Goal: Transaction & Acquisition: Obtain resource

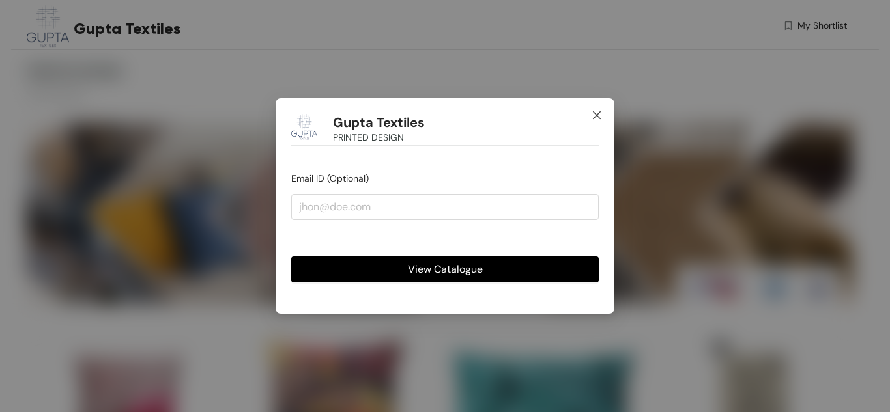
click at [443, 118] on icon "close" at bounding box center [596, 115] width 10 height 10
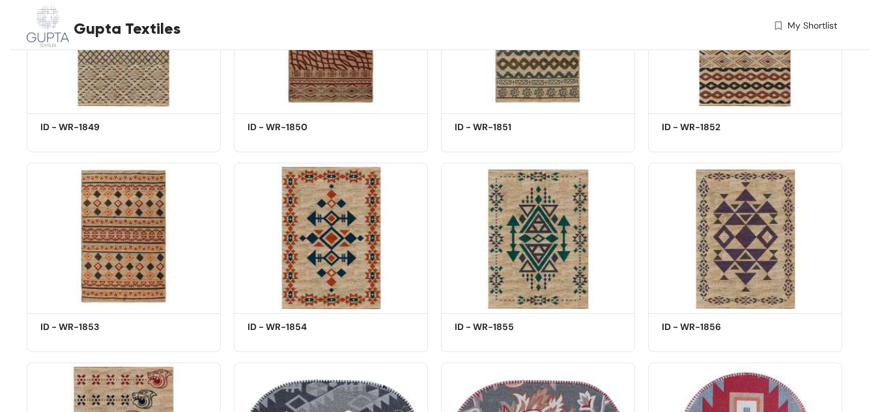
scroll to position [4365, 0]
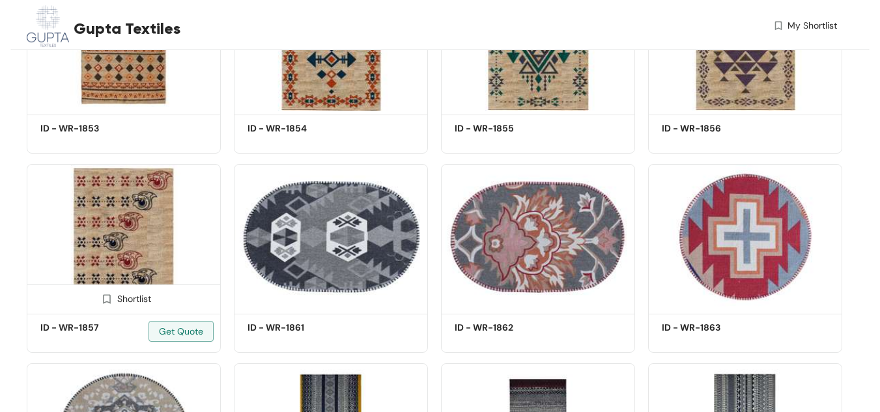
click at [106, 301] on img at bounding box center [106, 299] width 12 height 12
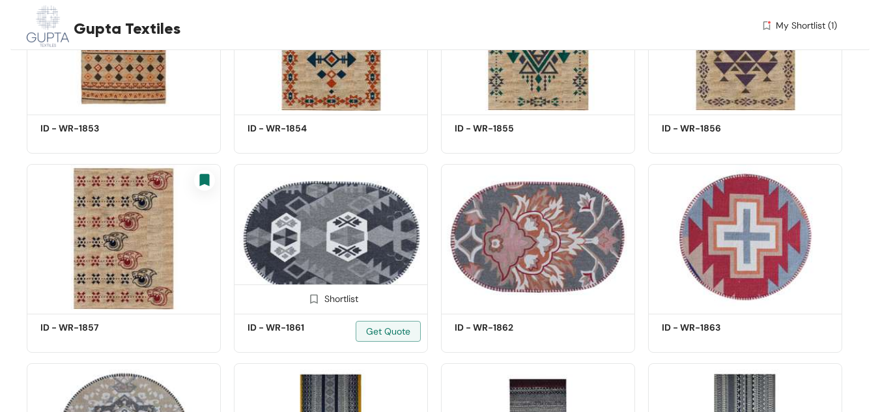
click at [313, 297] on img at bounding box center [313, 299] width 12 height 12
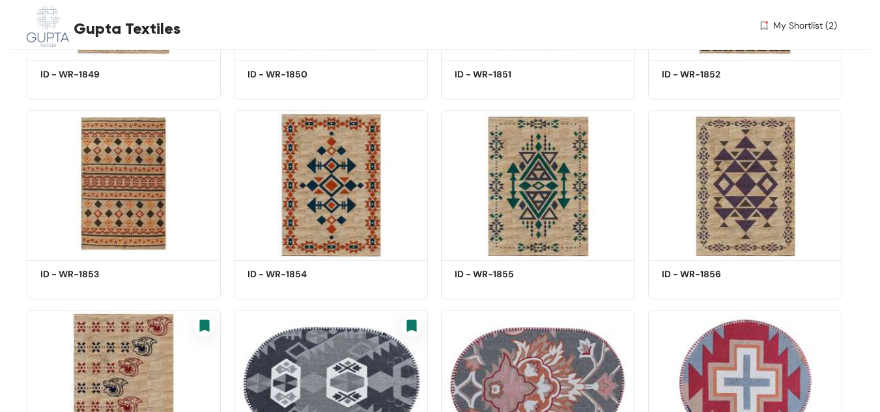
scroll to position [4209, 0]
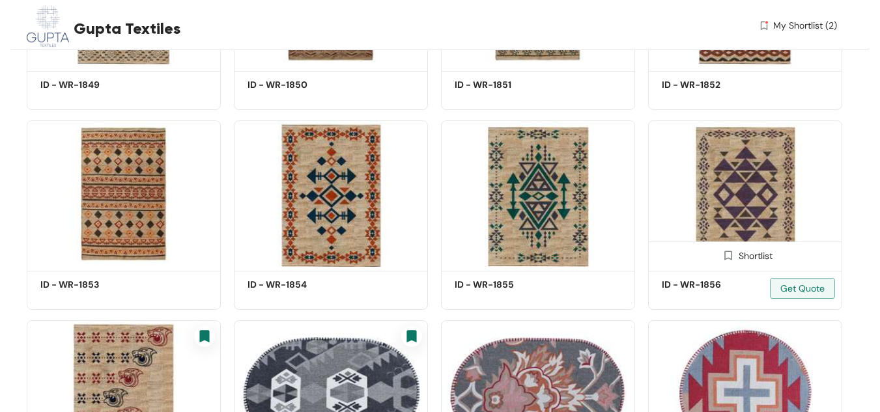
click at [443, 253] on img at bounding box center [728, 255] width 12 height 12
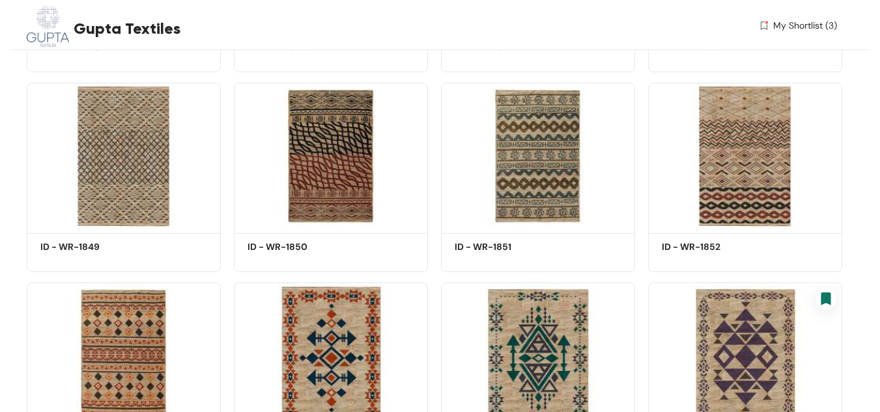
scroll to position [4028, 0]
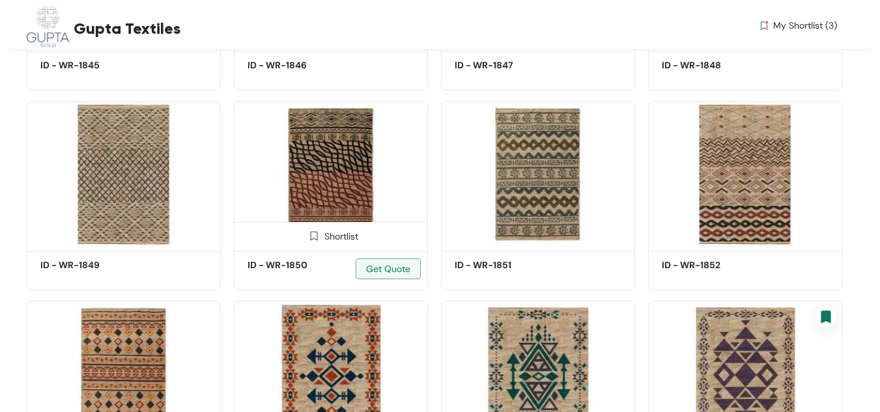
click at [309, 238] on img at bounding box center [313, 236] width 12 height 12
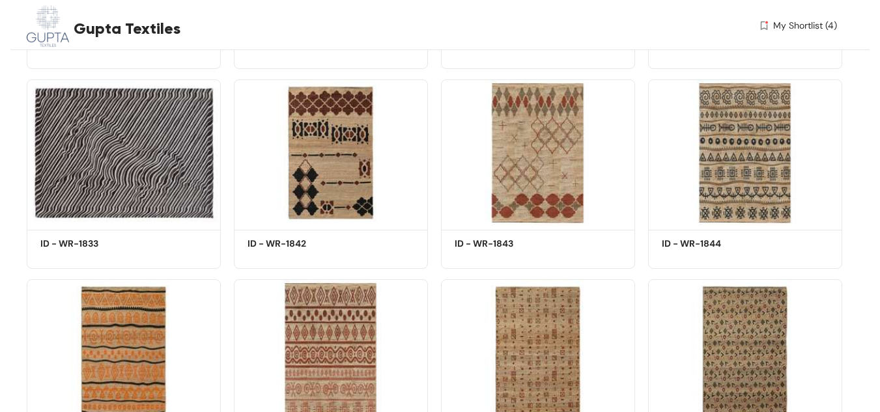
scroll to position [3668, 0]
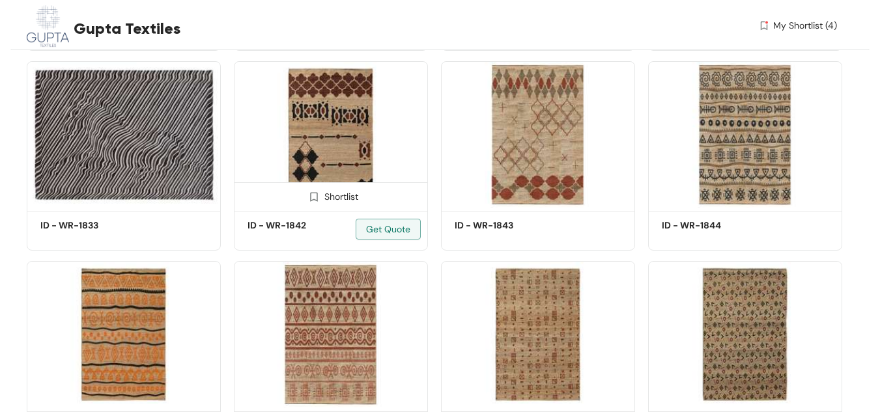
click at [249, 225] on h5 "ID - WR-1842" at bounding box center [303, 226] width 111 height 14
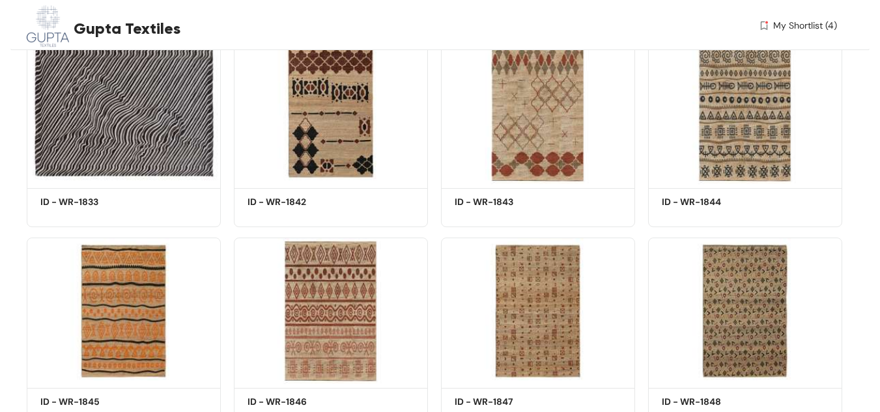
scroll to position [3655, 0]
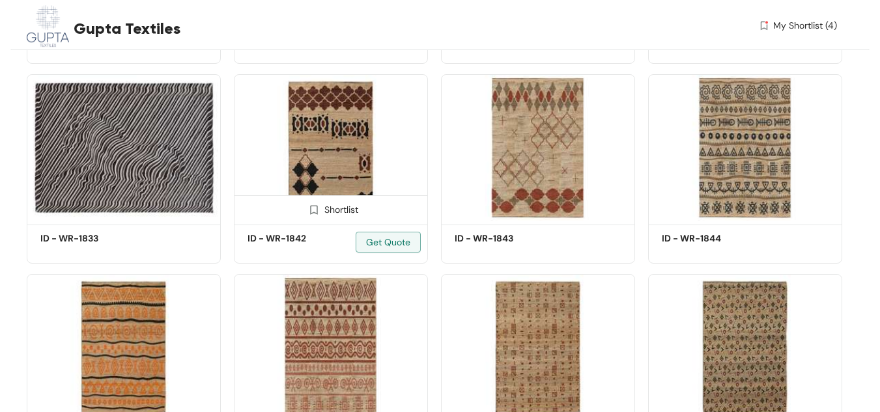
click at [313, 212] on img at bounding box center [313, 210] width 12 height 12
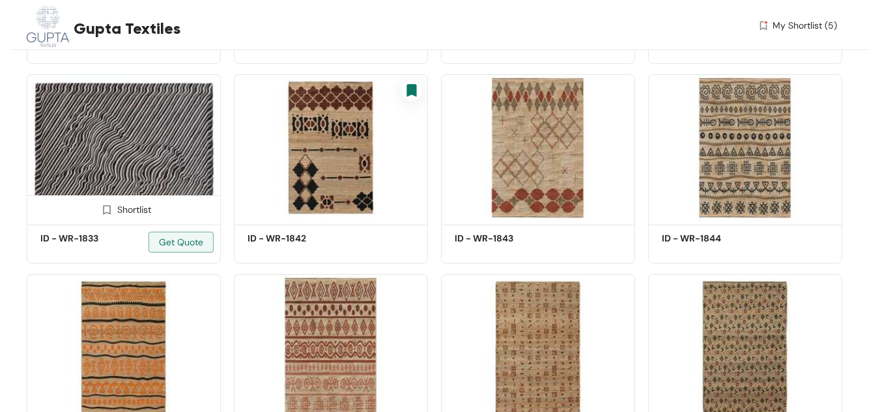
click at [106, 212] on img at bounding box center [106, 210] width 12 height 12
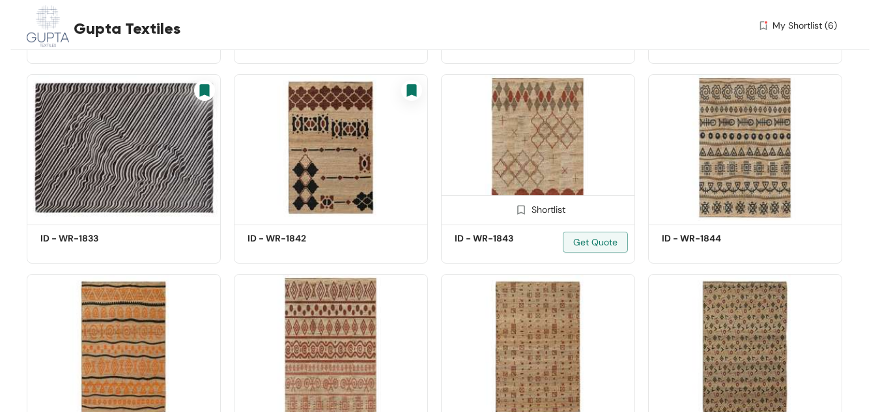
click at [443, 207] on div "Shortlist" at bounding box center [538, 209] width 55 height 12
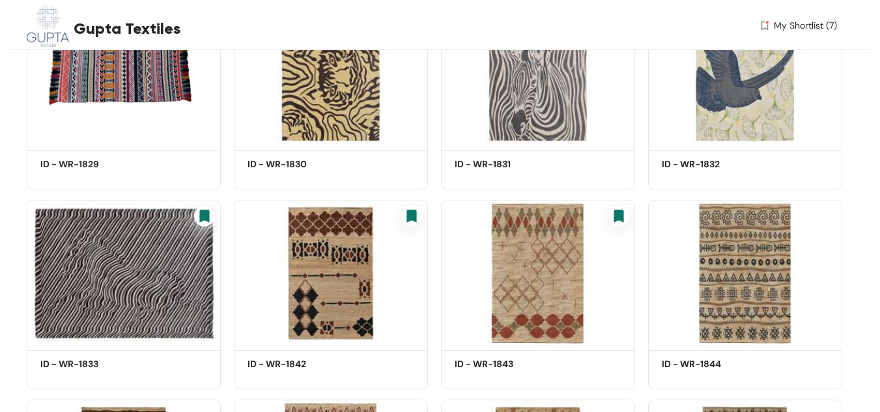
scroll to position [3331, 0]
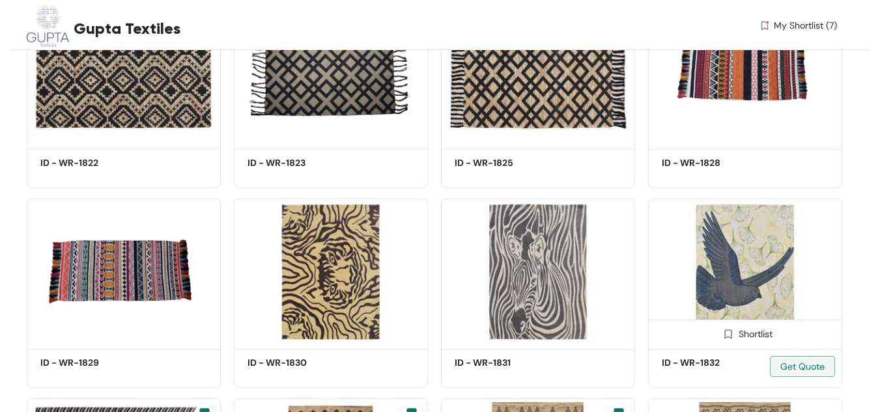
click at [443, 332] on img at bounding box center [728, 334] width 12 height 12
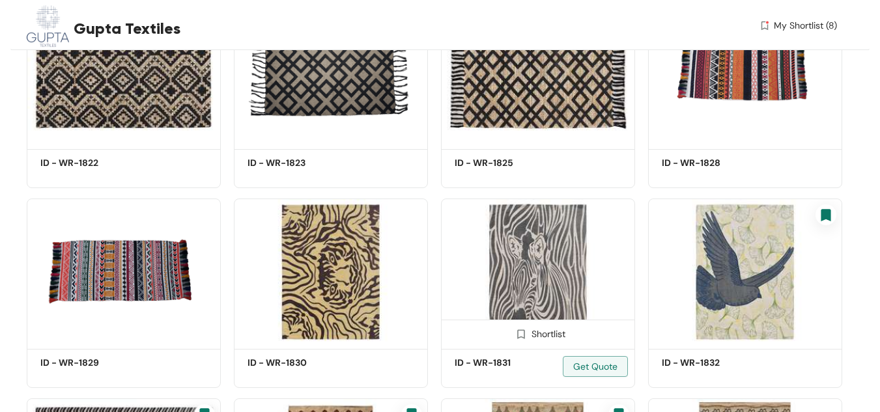
click at [443, 335] on div "Shortlist" at bounding box center [538, 333] width 55 height 12
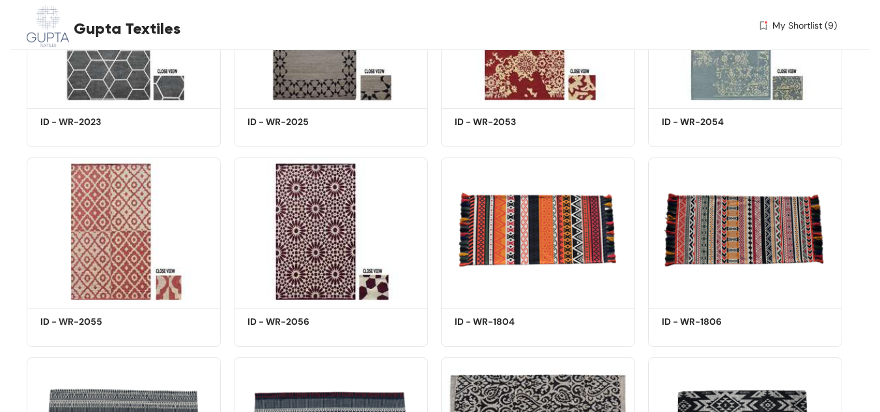
scroll to position [2791, 0]
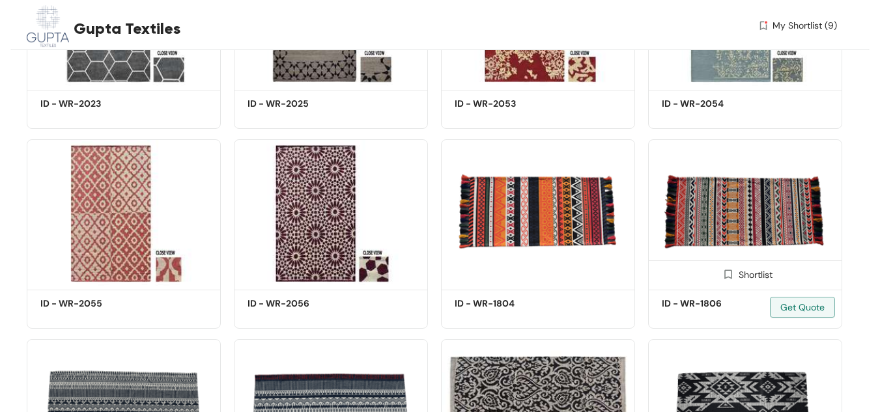
click at [443, 275] on img at bounding box center [728, 274] width 12 height 12
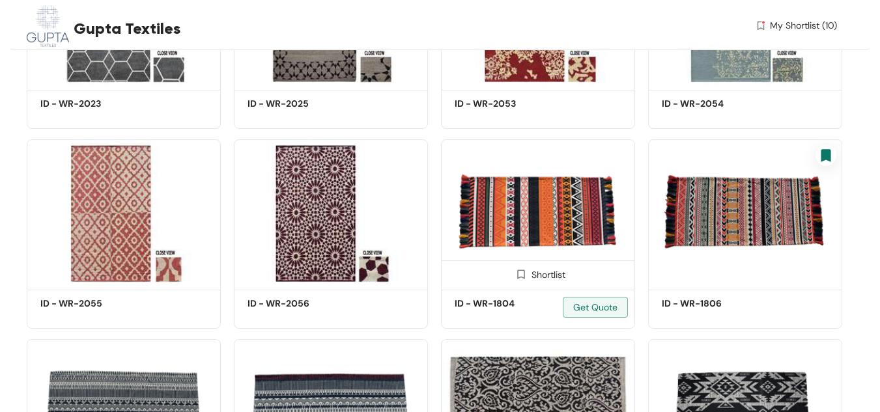
click at [443, 277] on div "Shortlist" at bounding box center [538, 274] width 55 height 12
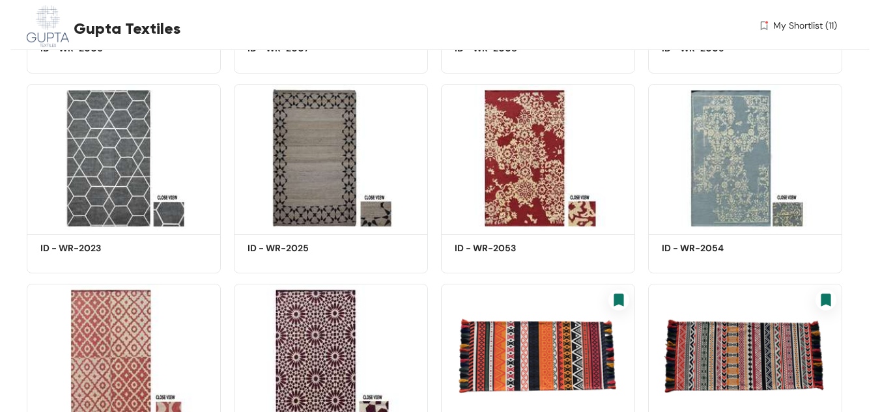
scroll to position [2628, 0]
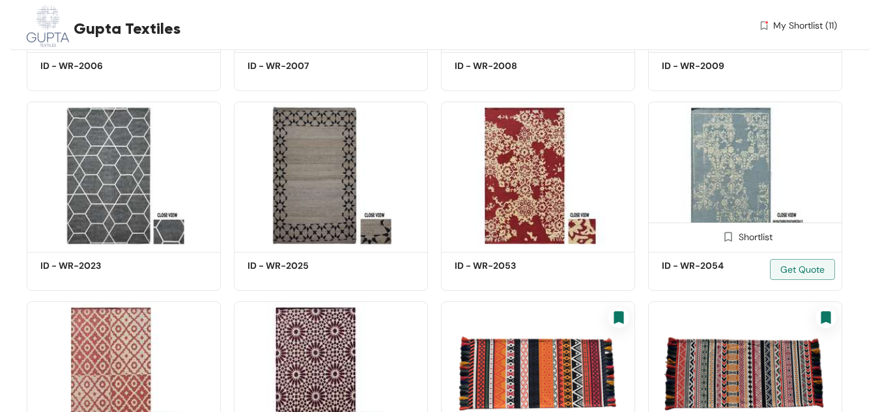
click at [443, 241] on div "Shortlist" at bounding box center [745, 236] width 55 height 12
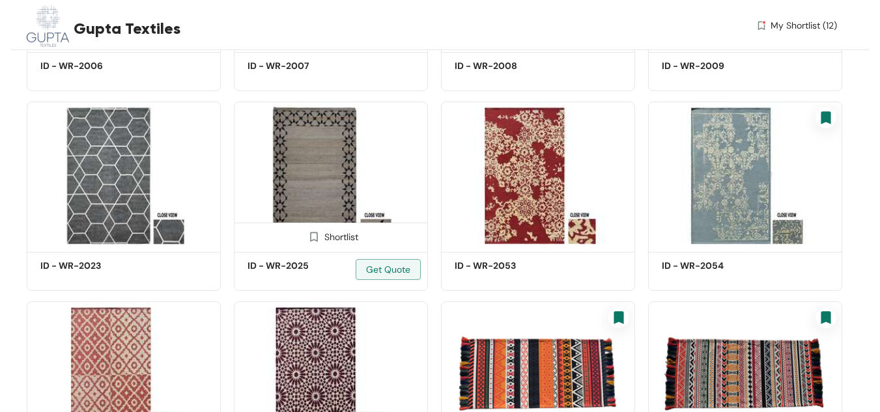
click at [329, 236] on div "Shortlist" at bounding box center [331, 236] width 55 height 12
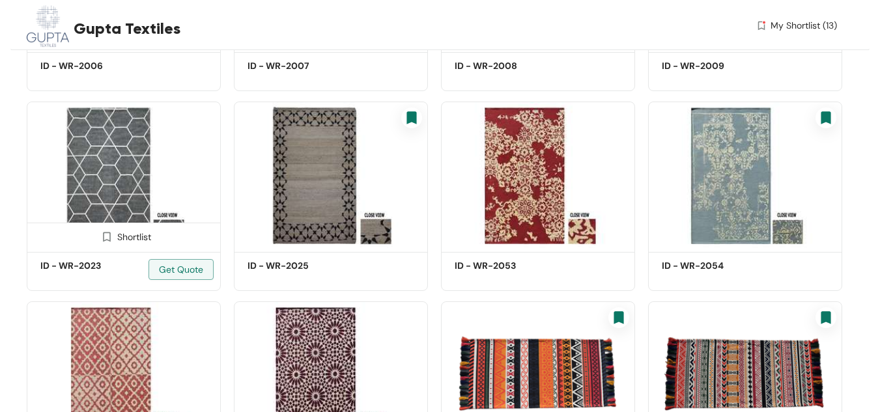
click at [139, 233] on div "Shortlist" at bounding box center [123, 236] width 55 height 12
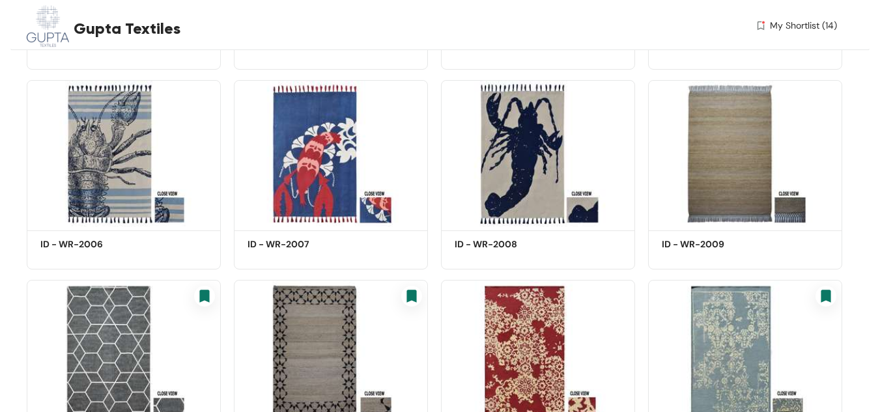
scroll to position [2446, 0]
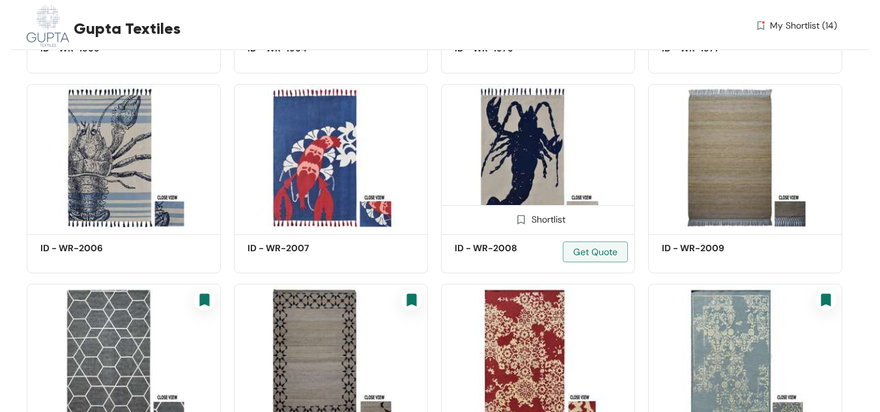
click at [443, 221] on div "Shortlist" at bounding box center [538, 218] width 55 height 12
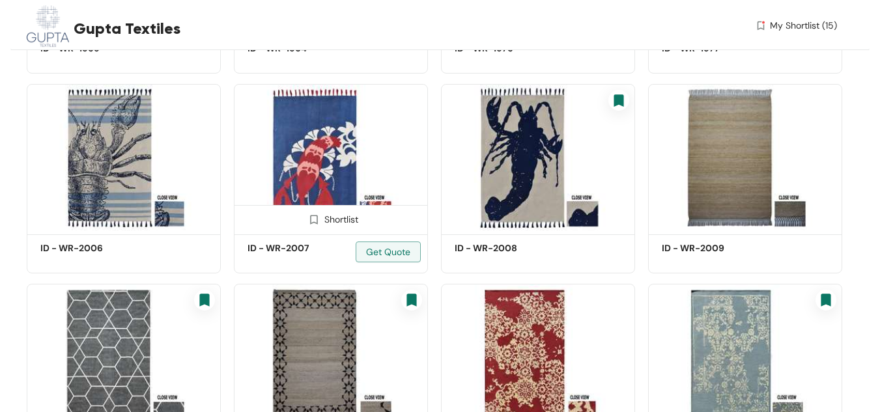
click at [344, 221] on div "Shortlist" at bounding box center [331, 218] width 55 height 12
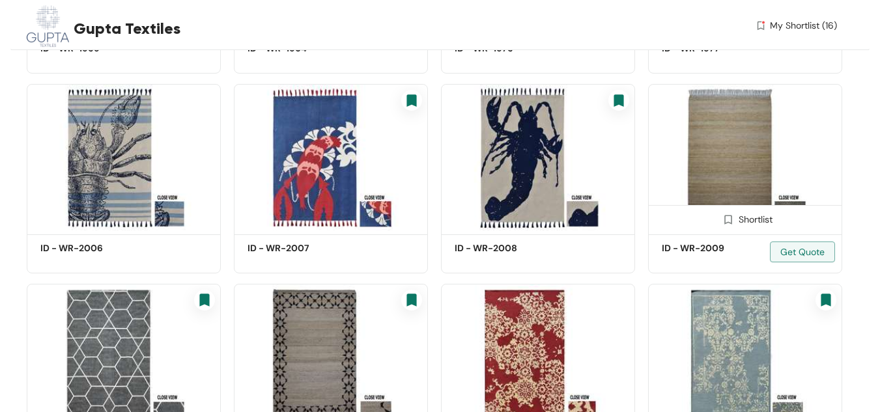
click at [443, 223] on div "Shortlist" at bounding box center [745, 218] width 55 height 12
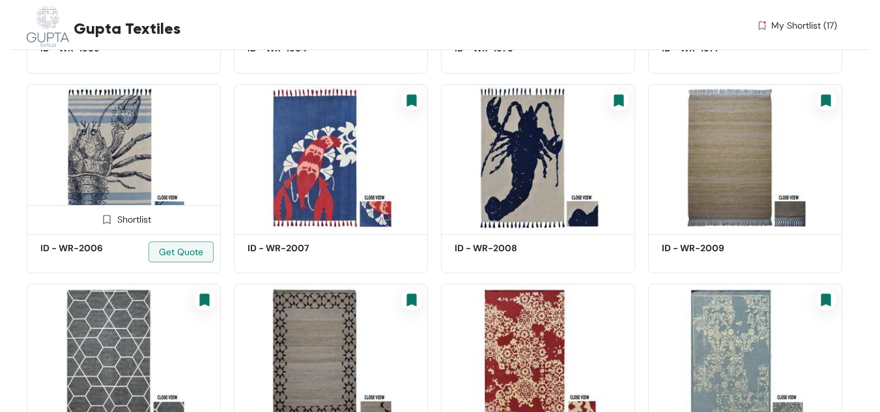
click at [132, 218] on div "Shortlist" at bounding box center [123, 218] width 55 height 12
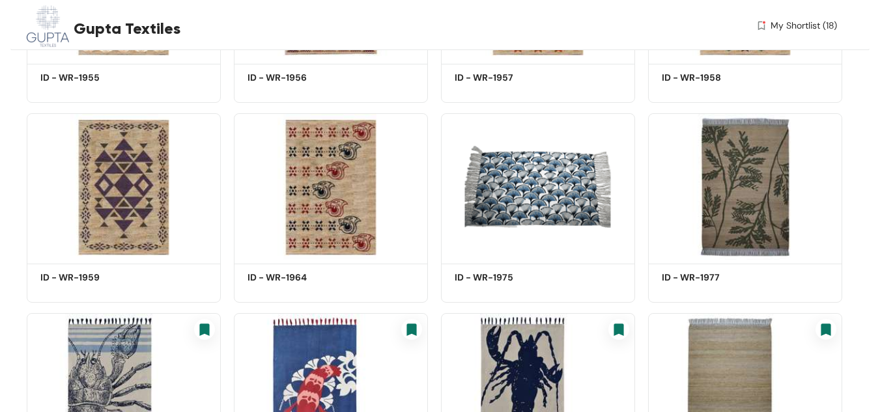
scroll to position [2212, 0]
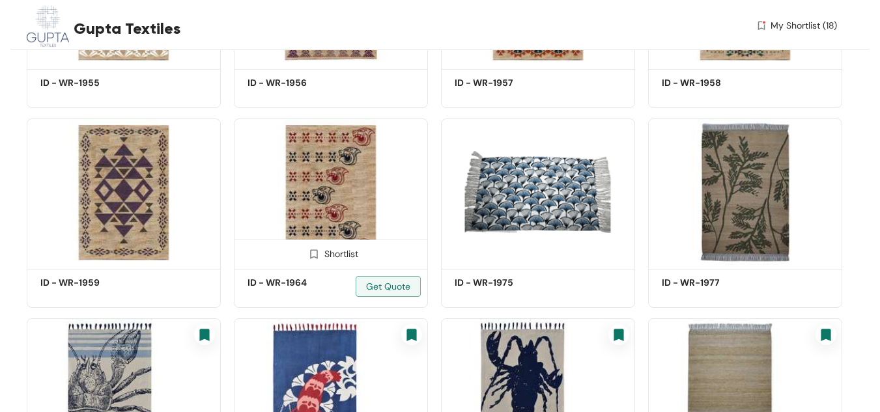
click at [335, 255] on div "Shortlist" at bounding box center [331, 253] width 55 height 12
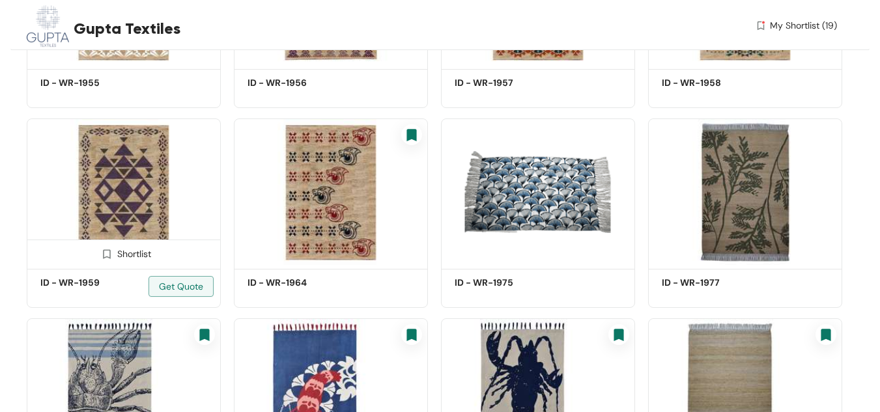
click at [151, 254] on div "Shortlist" at bounding box center [123, 253] width 55 height 12
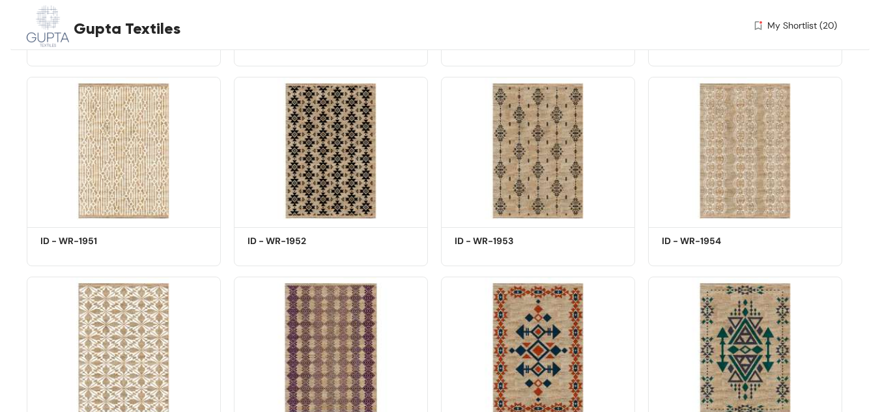
scroll to position [1847, 0]
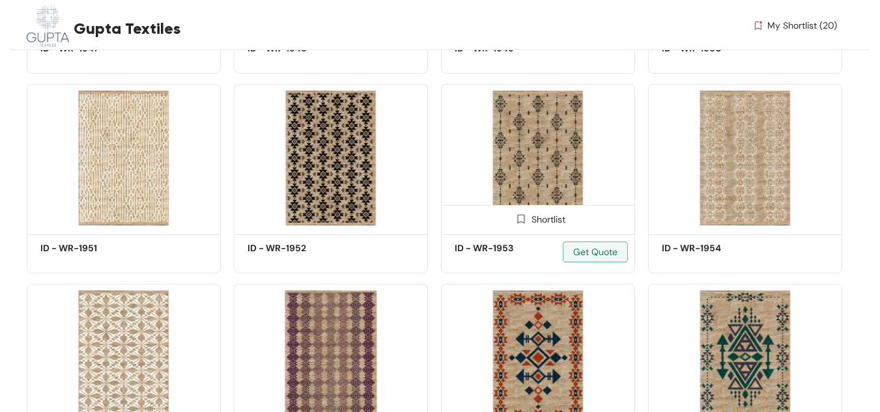
click at [443, 223] on div "Shortlist" at bounding box center [538, 218] width 55 height 12
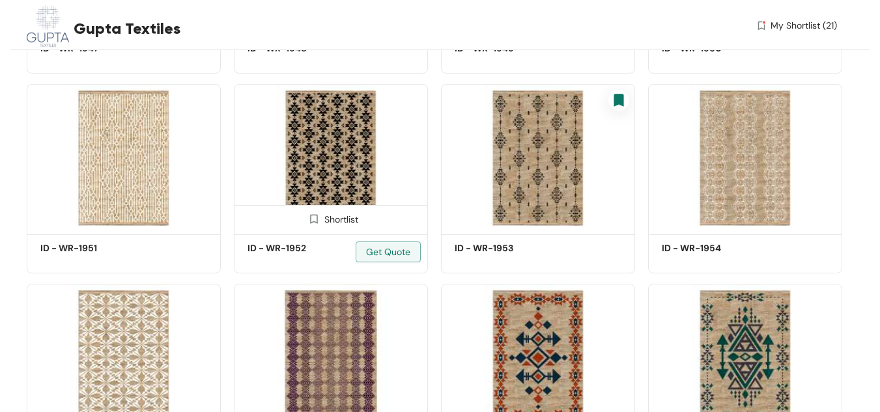
click at [343, 221] on div "Shortlist" at bounding box center [331, 218] width 55 height 12
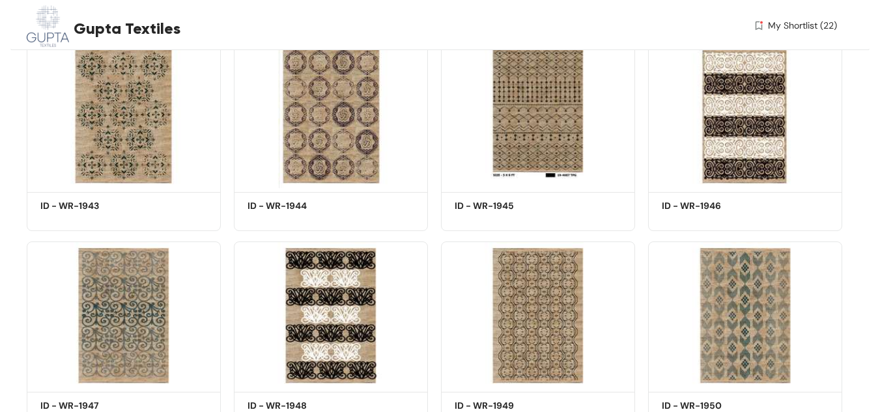
scroll to position [1482, 0]
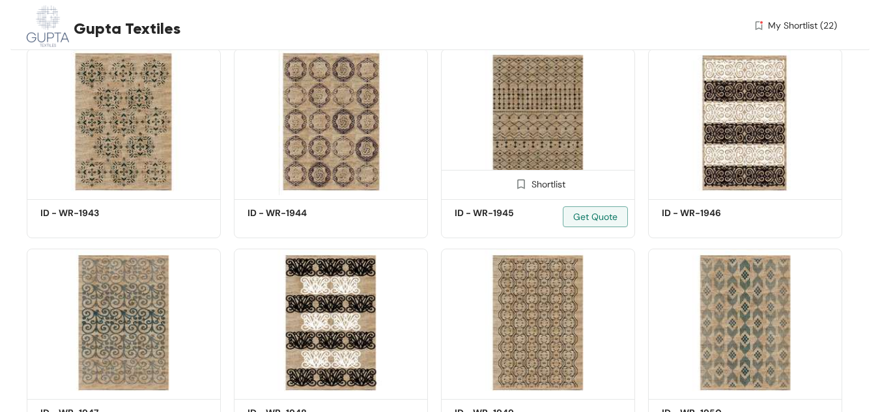
click at [443, 186] on div "Shortlist" at bounding box center [538, 183] width 55 height 12
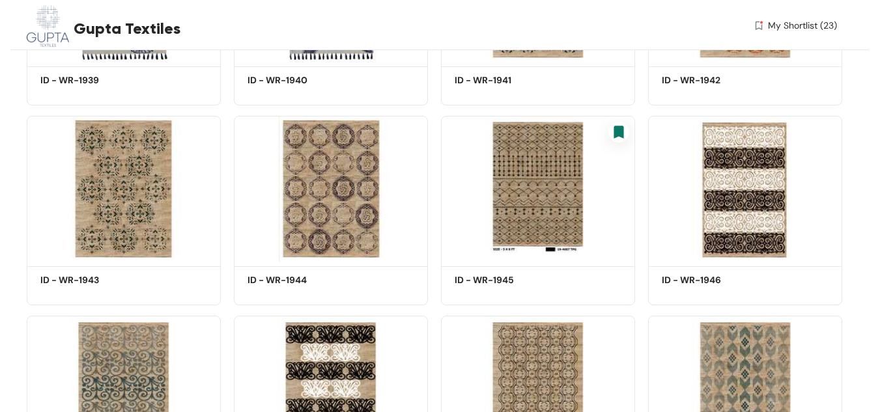
scroll to position [1404, 0]
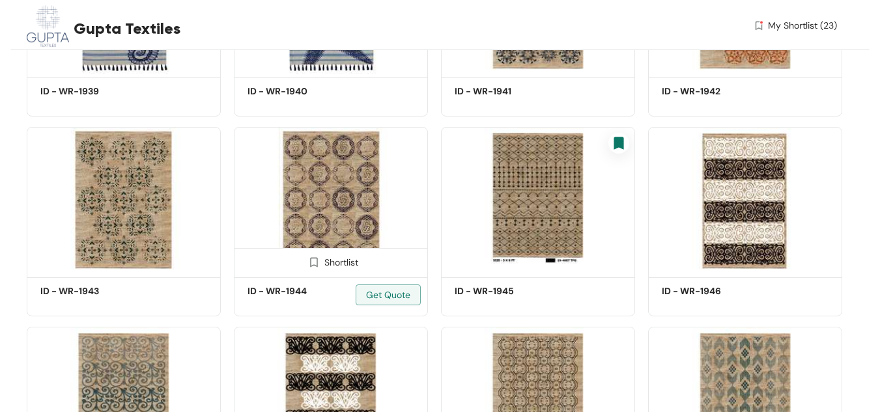
click at [341, 254] on div "Shortlist" at bounding box center [331, 261] width 193 height 26
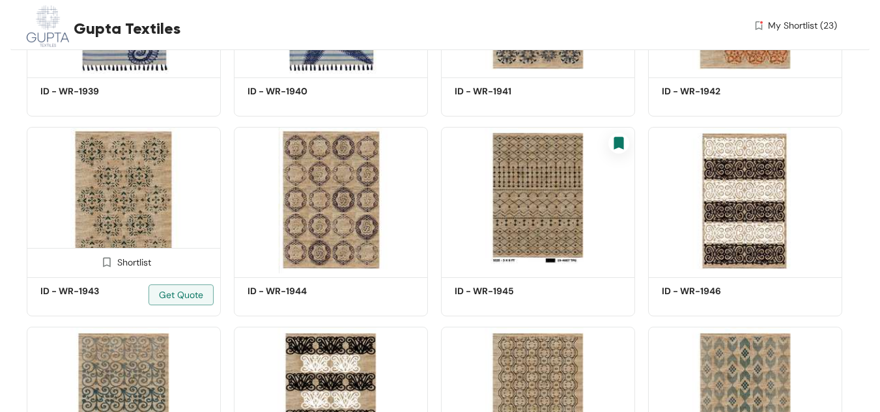
click at [135, 263] on div "Shortlist" at bounding box center [123, 261] width 55 height 12
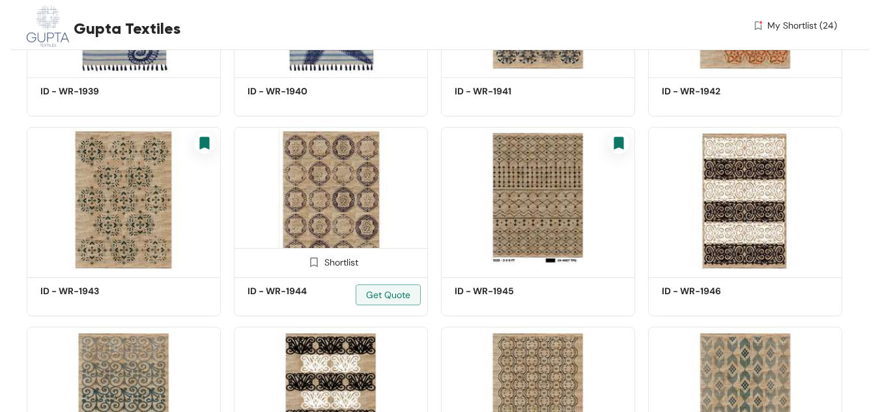
click at [345, 266] on div "Shortlist" at bounding box center [331, 261] width 55 height 12
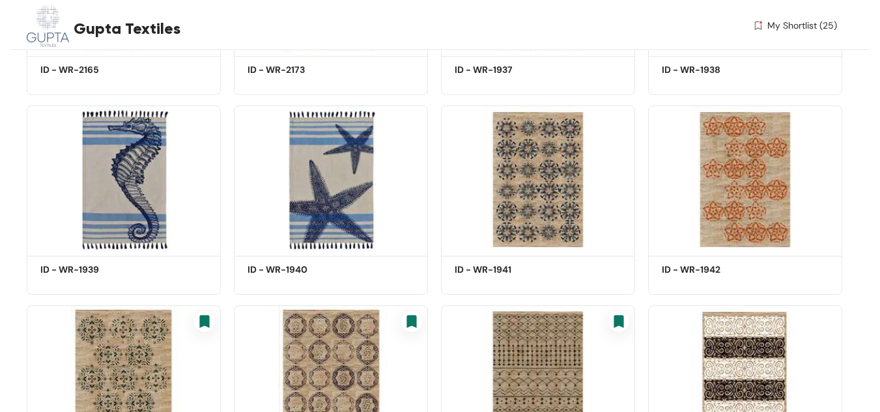
scroll to position [1221, 0]
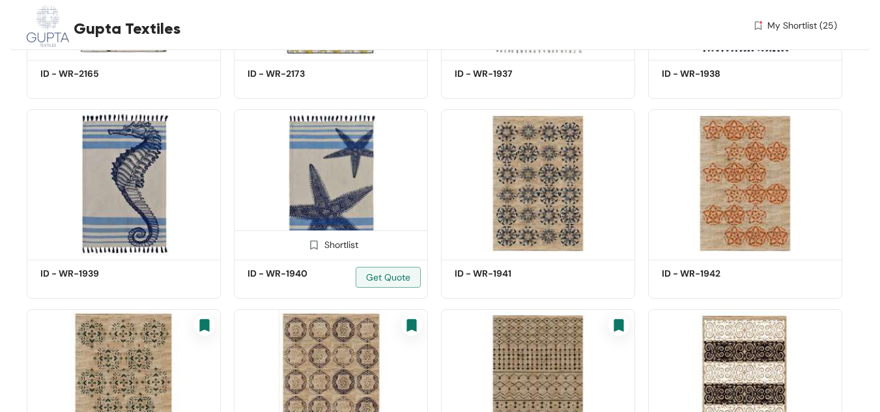
click at [337, 247] on div "Shortlist" at bounding box center [331, 244] width 55 height 12
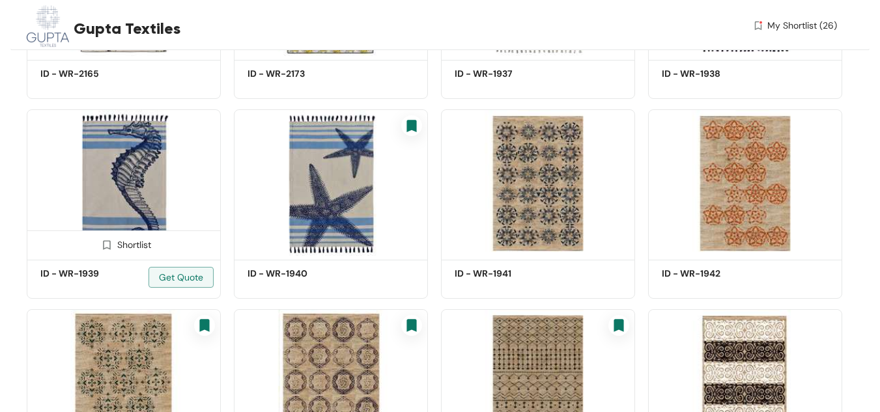
click at [145, 251] on div "Shortlist" at bounding box center [123, 244] width 193 height 26
click at [131, 250] on div "Shortlist" at bounding box center [123, 244] width 55 height 12
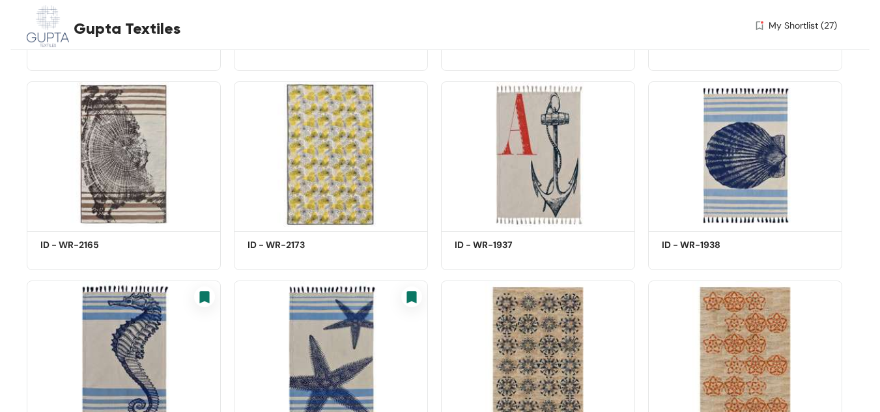
scroll to position [1039, 0]
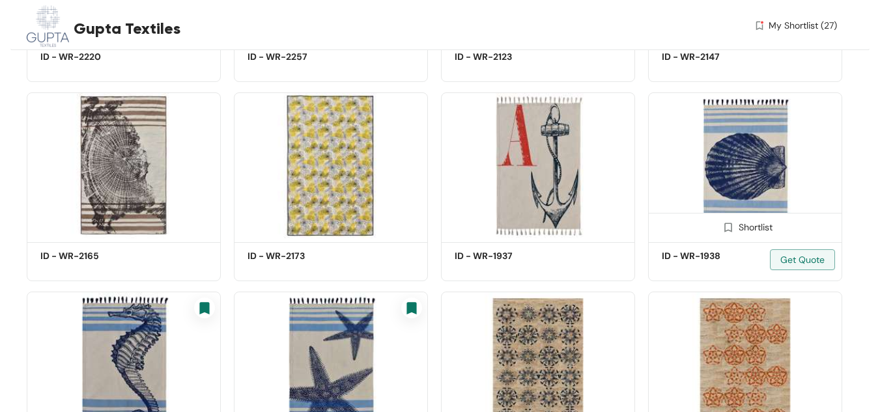
click at [443, 233] on div "Shortlist" at bounding box center [745, 226] width 193 height 26
click at [443, 224] on div "Shortlist" at bounding box center [745, 226] width 55 height 12
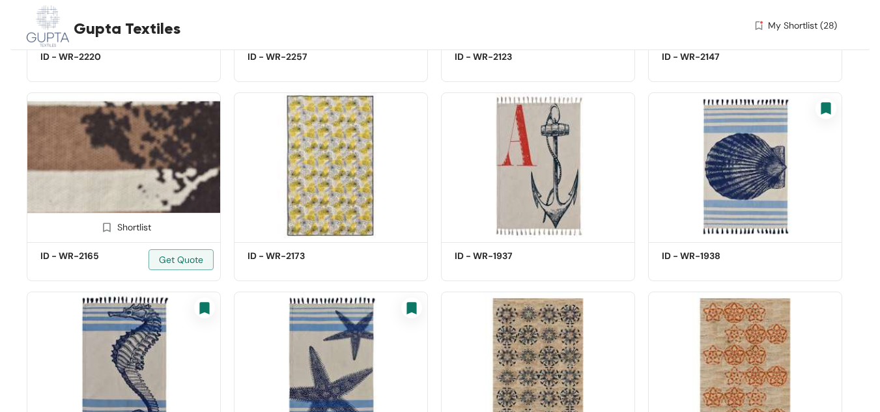
click at [126, 229] on div "Shortlist" at bounding box center [123, 226] width 55 height 12
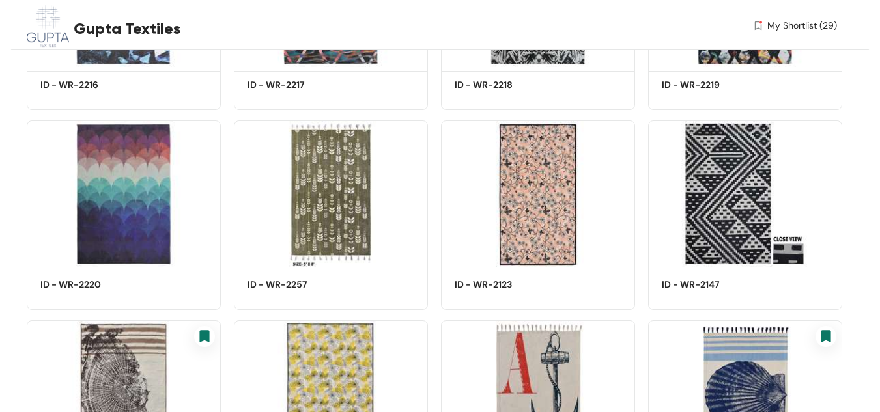
scroll to position [804, 0]
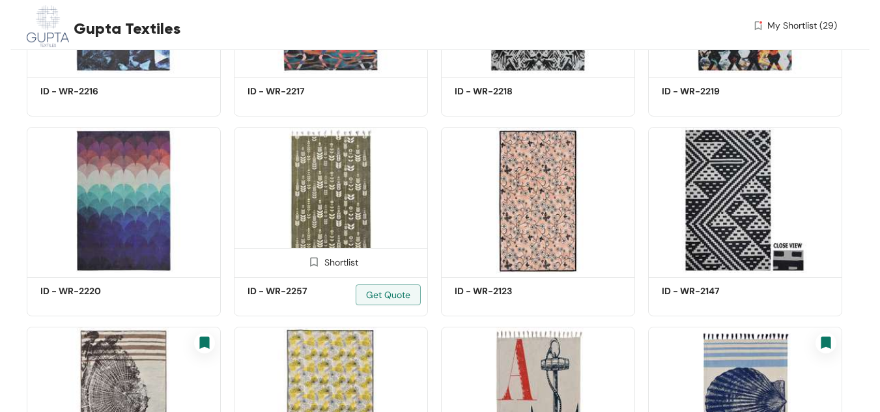
click at [345, 259] on div "Shortlist" at bounding box center [331, 261] width 55 height 12
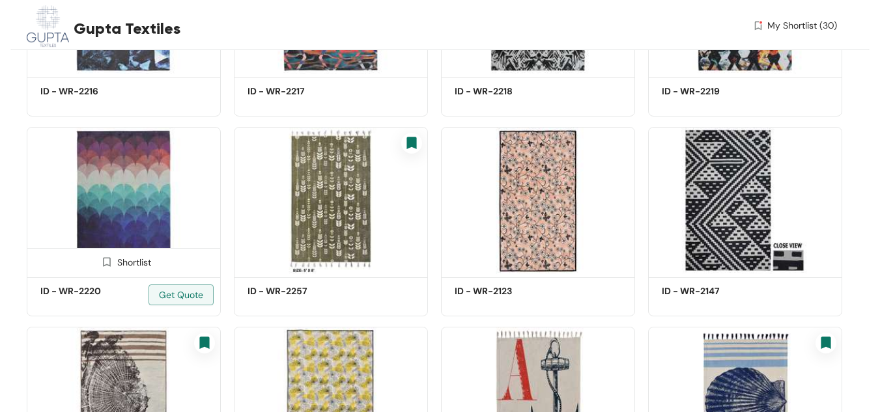
click at [136, 263] on div "Shortlist" at bounding box center [123, 261] width 55 height 12
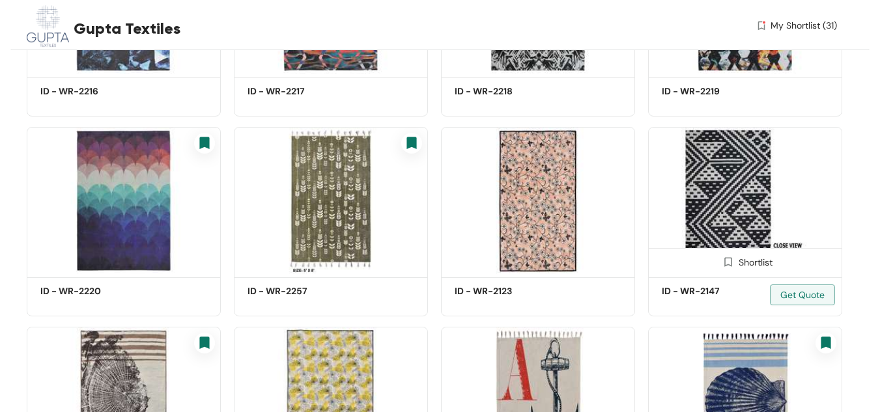
click at [443, 267] on div "Shortlist" at bounding box center [745, 261] width 55 height 12
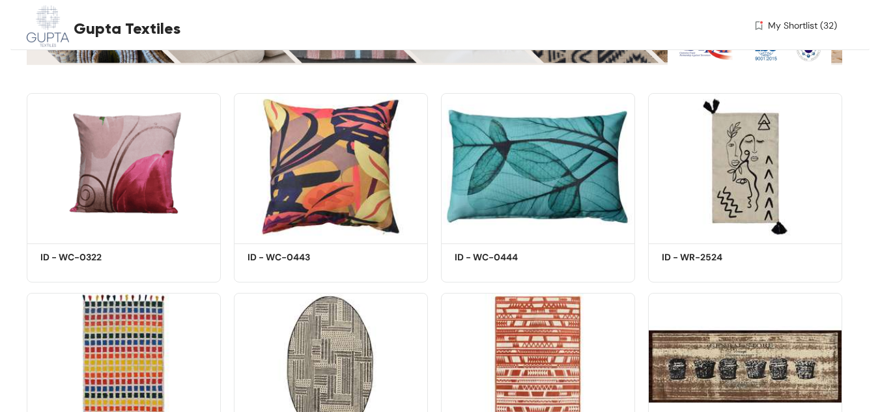
scroll to position [231, 0]
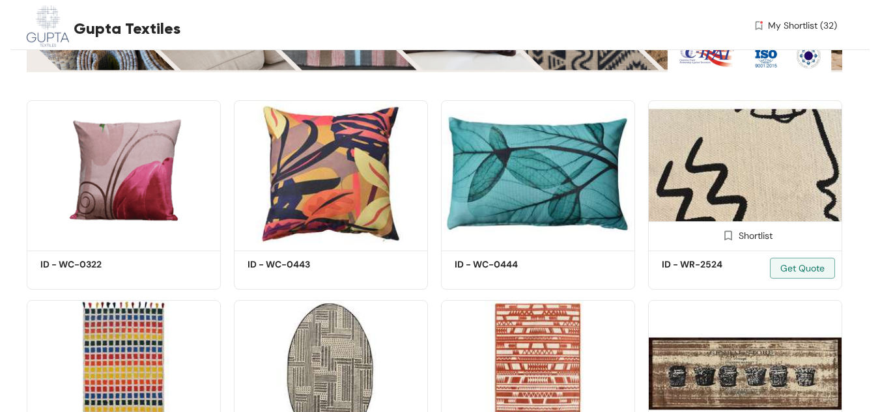
click at [443, 238] on div "Shortlist" at bounding box center [745, 235] width 55 height 12
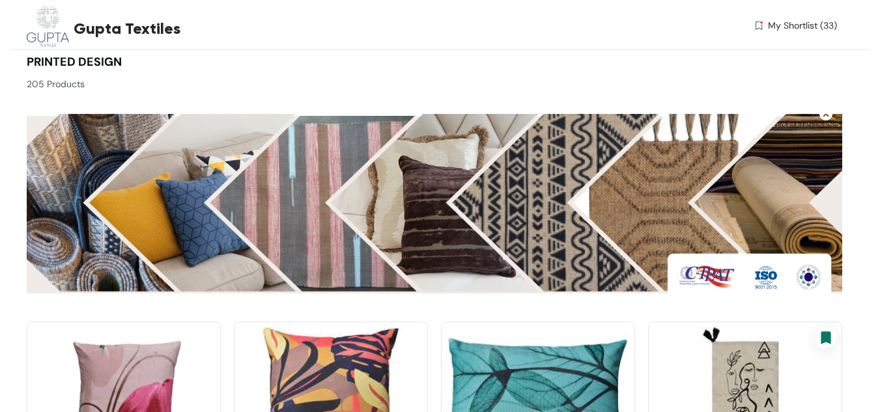
scroll to position [0, 0]
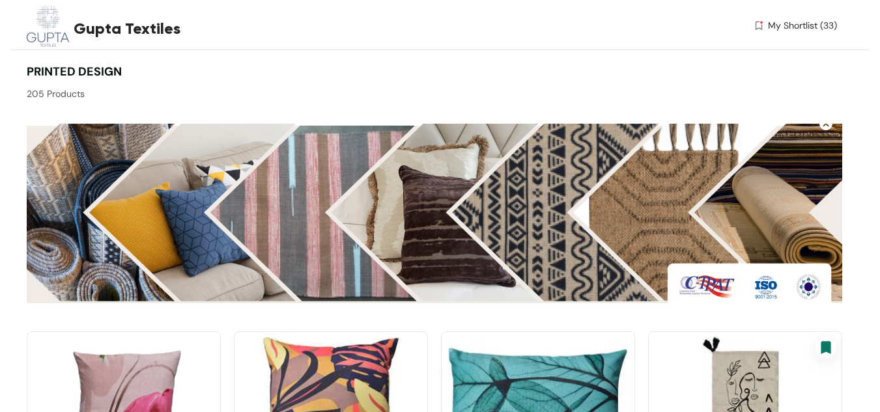
click at [443, 28] on span "My Shortlist (33)" at bounding box center [802, 26] width 69 height 14
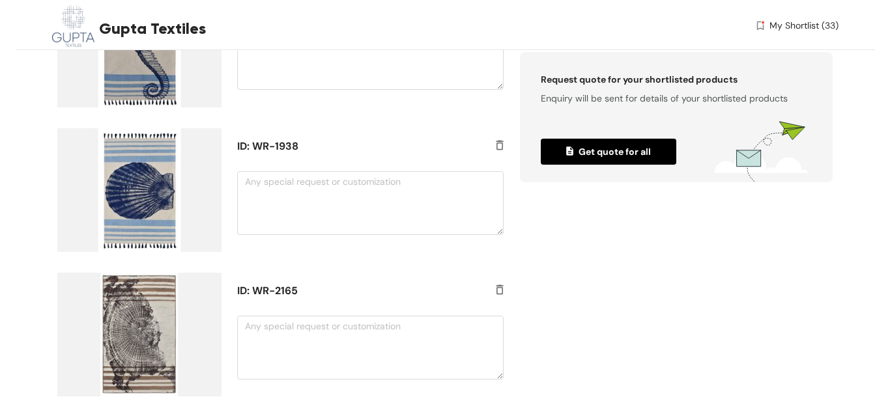
scroll to position [3935, 0]
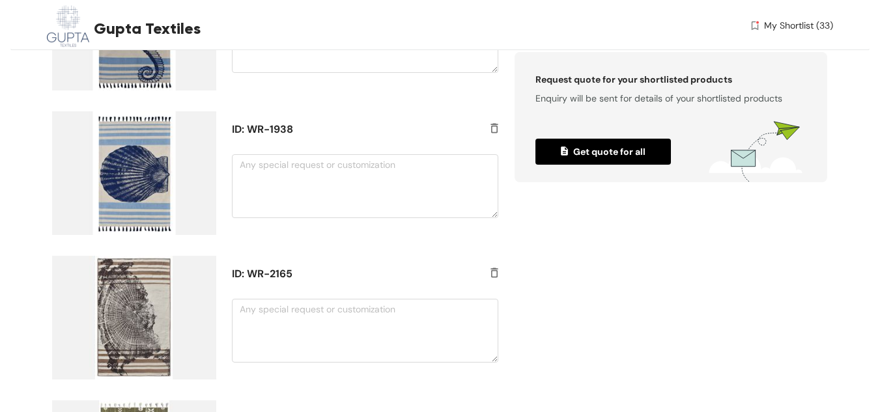
click at [443, 154] on span "Get quote for all" at bounding box center [603, 152] width 85 height 14
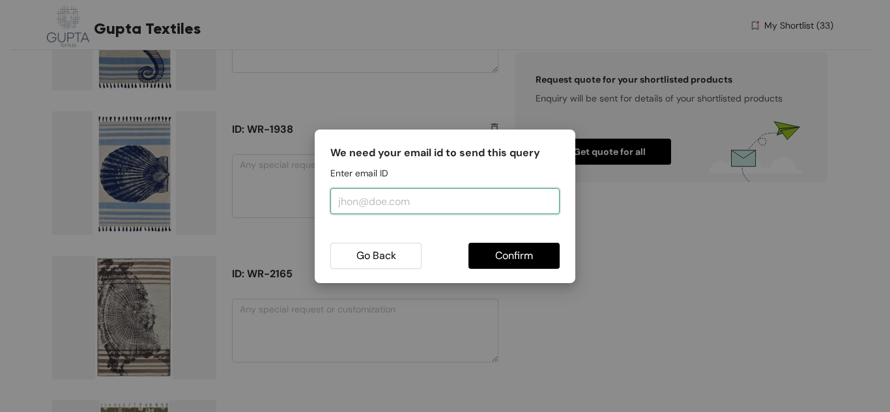
click at [409, 200] on input "email" at bounding box center [444, 201] width 229 height 26
type input "[EMAIL_ADDRESS][DOMAIN_NAME]"
click at [443, 255] on span "Confirm" at bounding box center [514, 256] width 38 height 16
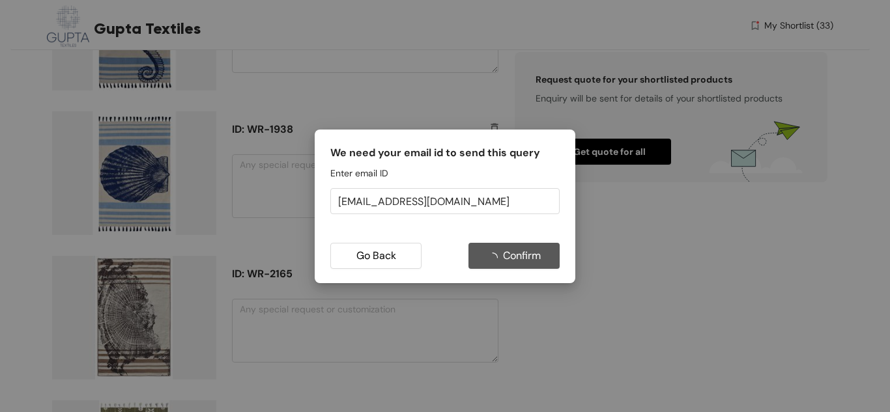
click at [443, 255] on span "Confirm" at bounding box center [522, 256] width 38 height 16
click at [443, 369] on div "We need your email id to send this query Enter email ID [EMAIL_ADDRESS][DOMAIN_…" at bounding box center [445, 206] width 890 height 412
click at [443, 402] on div "We need your email id to send this query Enter email ID [EMAIL_ADDRESS][DOMAIN_…" at bounding box center [445, 206] width 890 height 412
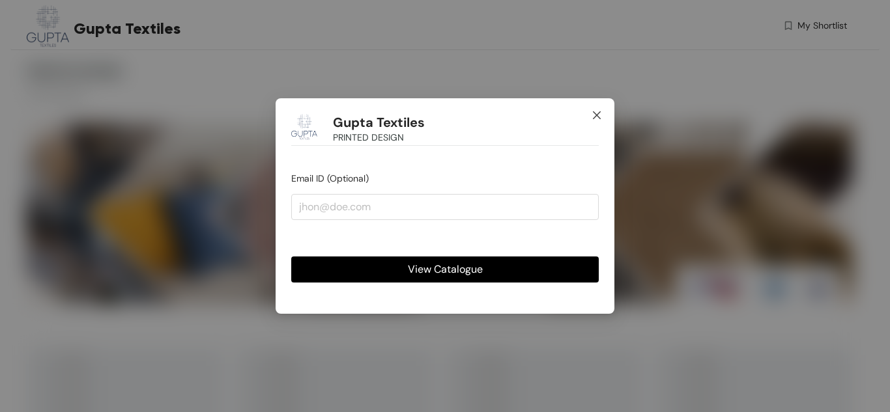
click at [594, 117] on icon "close" at bounding box center [596, 115] width 10 height 10
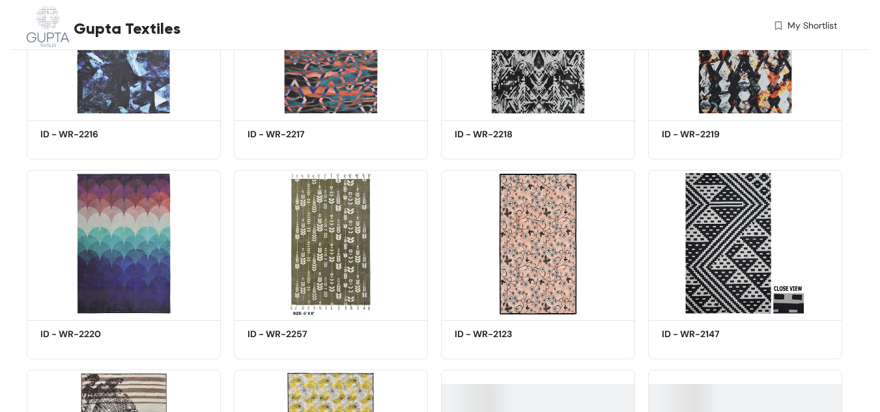
scroll to position [745, 0]
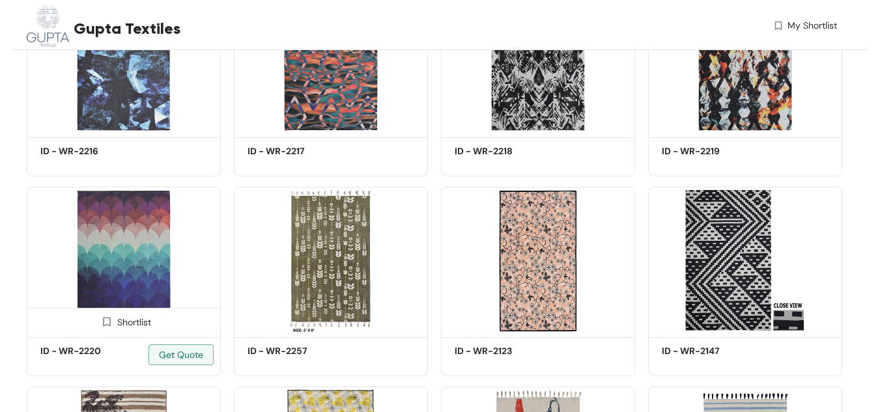
click at [164, 241] on img at bounding box center [124, 260] width 194 height 147
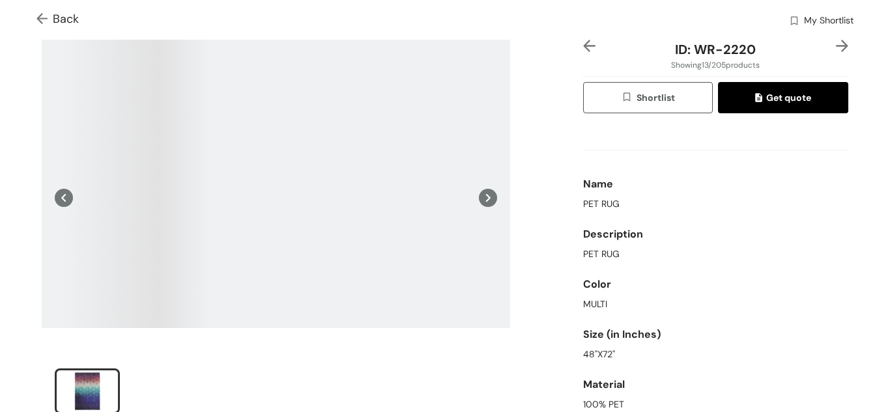
scroll to position [104, 0]
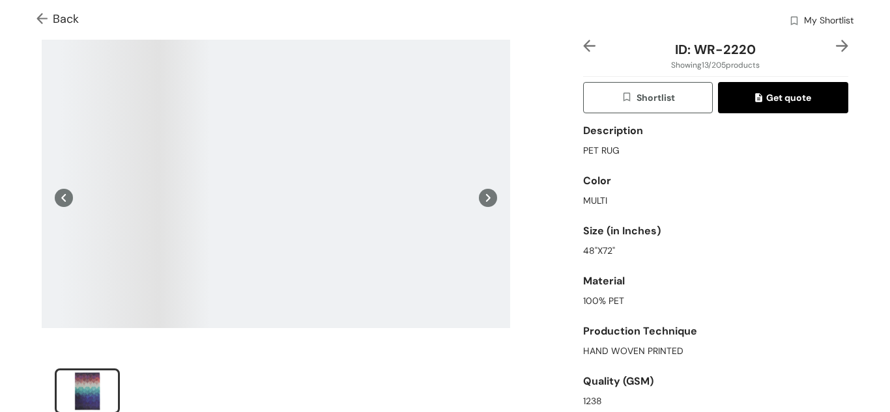
click at [827, 180] on div "Color" at bounding box center [715, 181] width 265 height 26
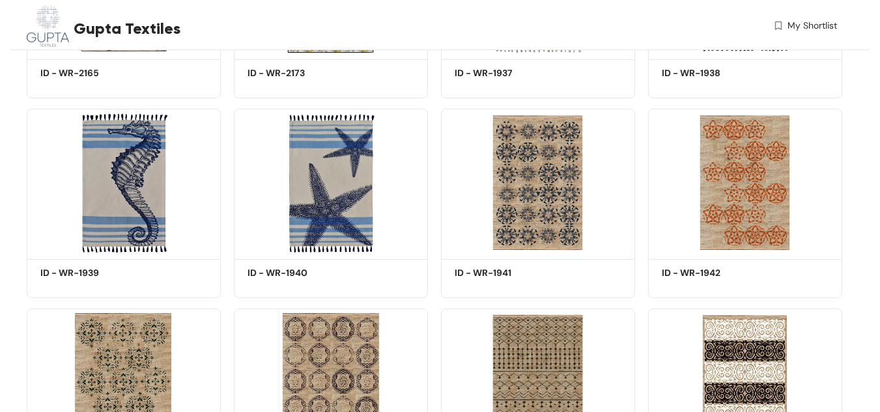
scroll to position [504, 0]
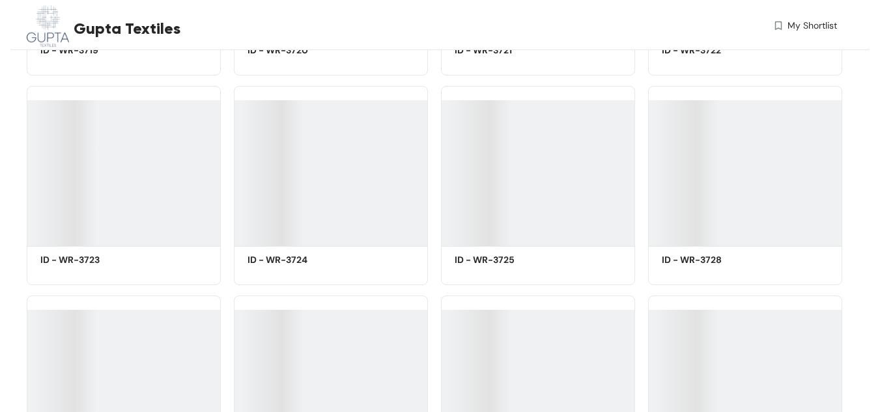
scroll to position [10099, 0]
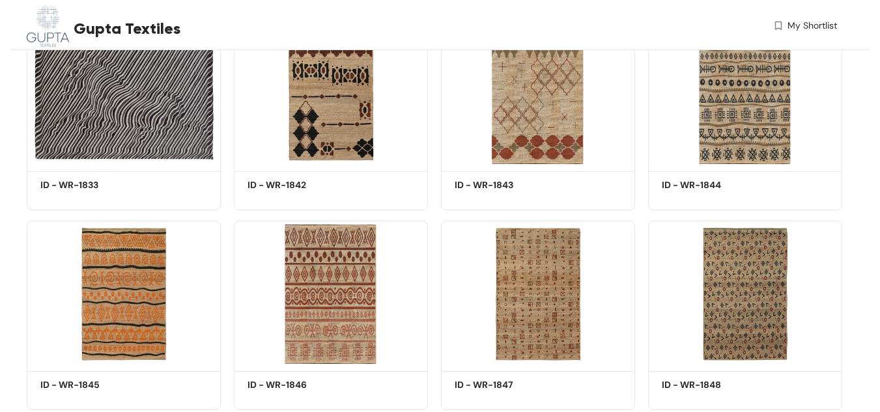
scroll to position [3699, 0]
